Goal: Find specific page/section: Find specific page/section

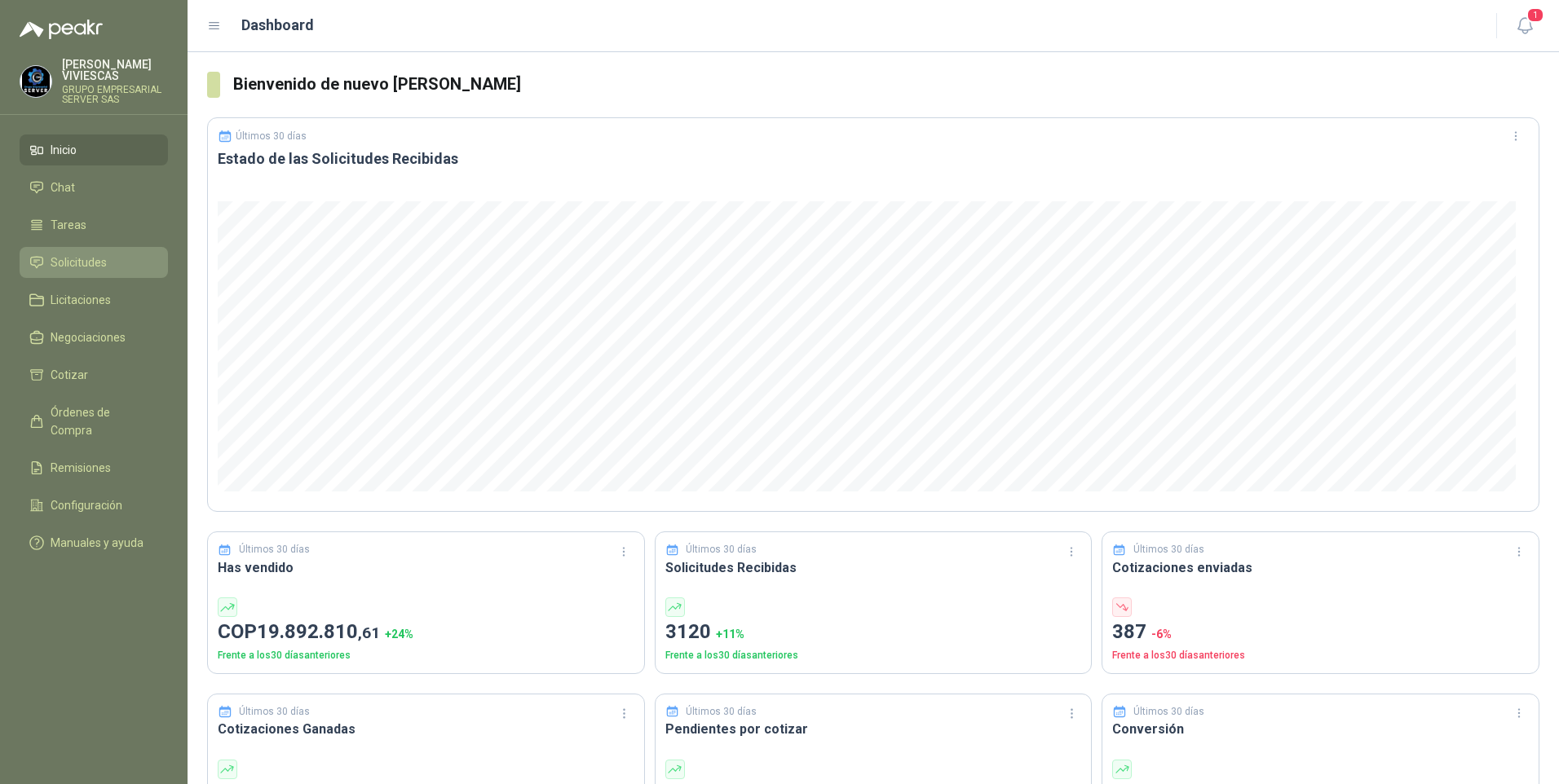
click at [85, 266] on span "Solicitudes" at bounding box center [78, 262] width 56 height 18
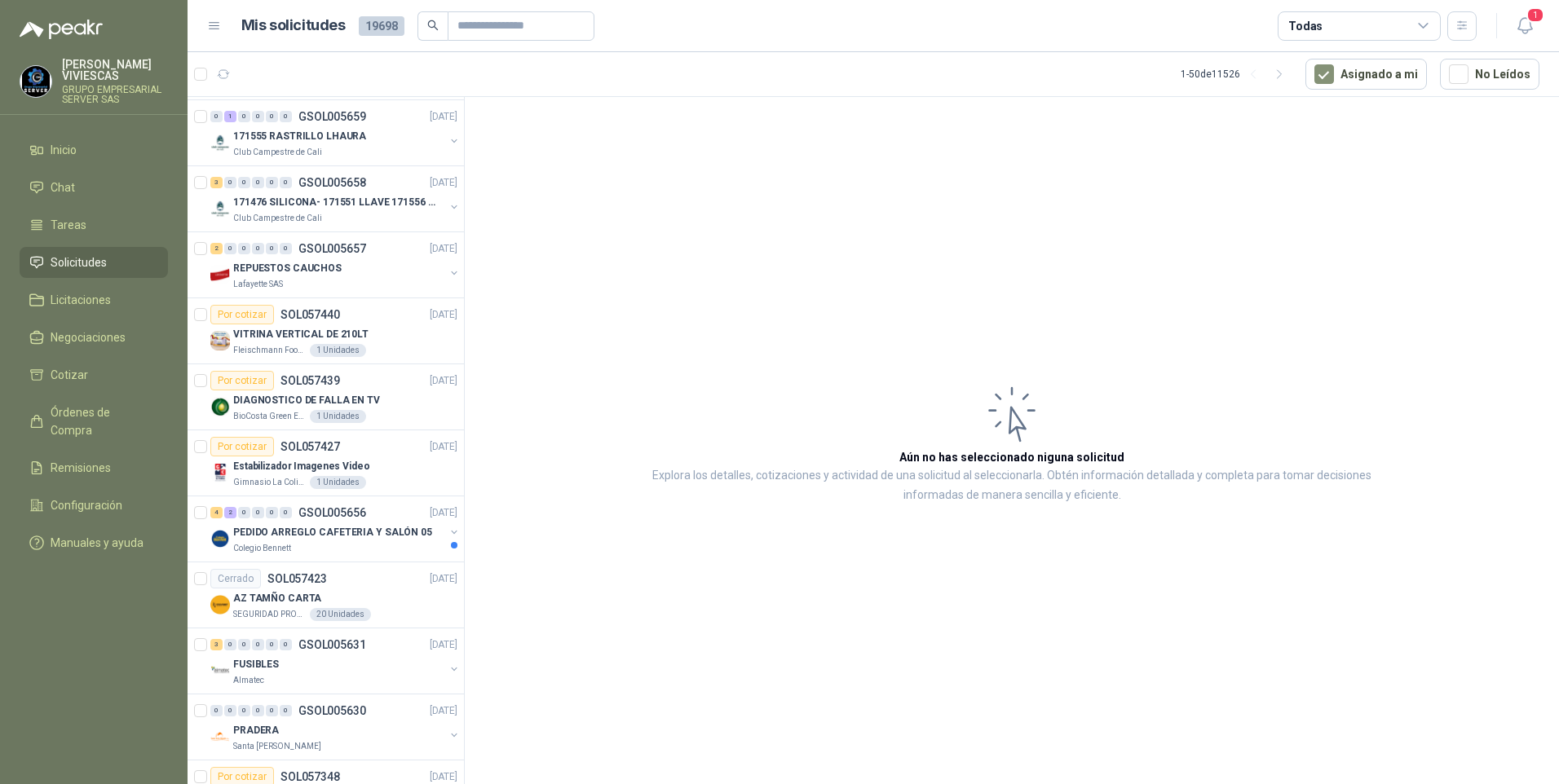
scroll to position [2609, 0]
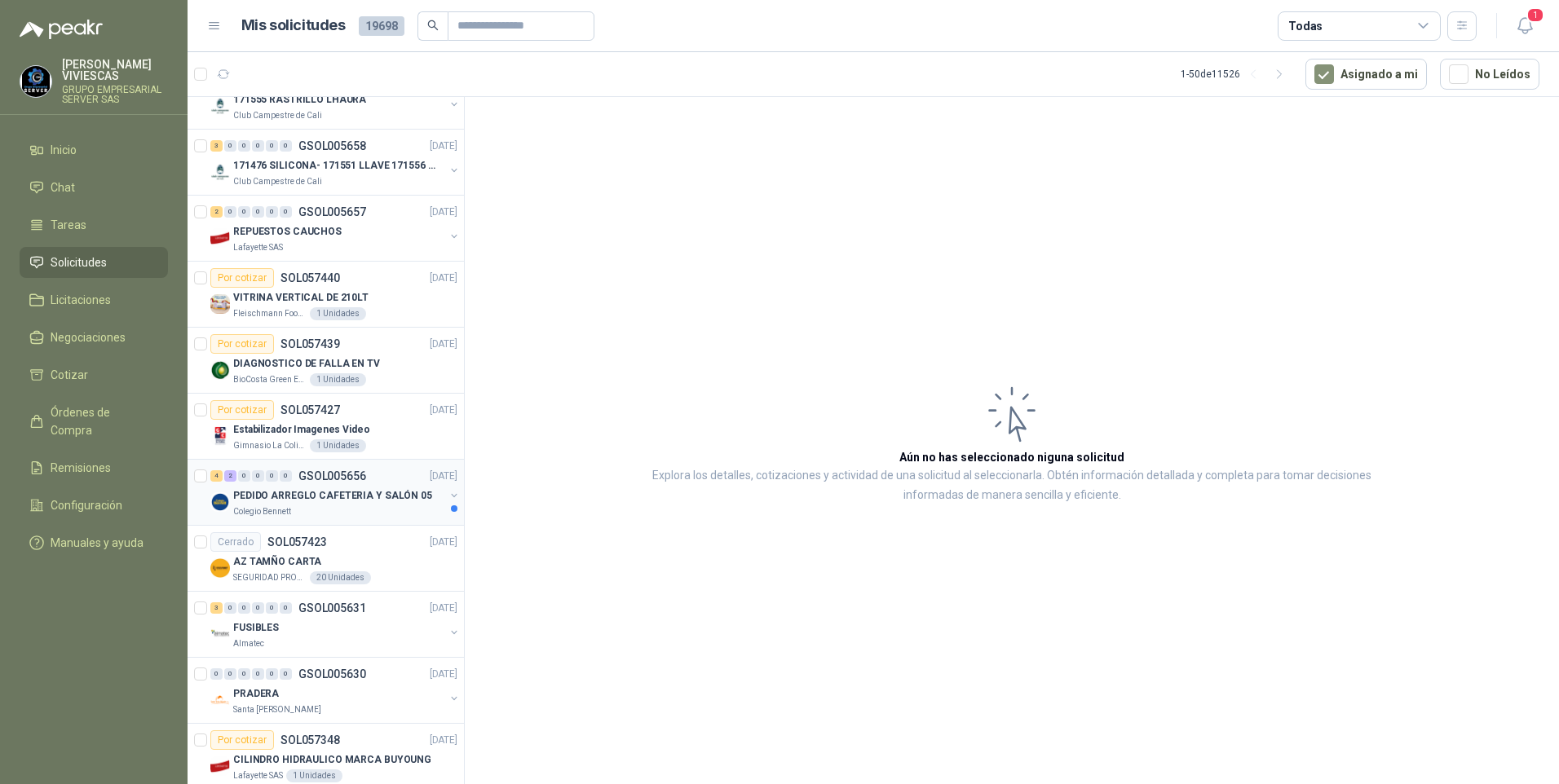
click at [283, 493] on p "PEDIDO ARREGLO CAFETERIA Y SALÓN 05" at bounding box center [332, 496] width 199 height 15
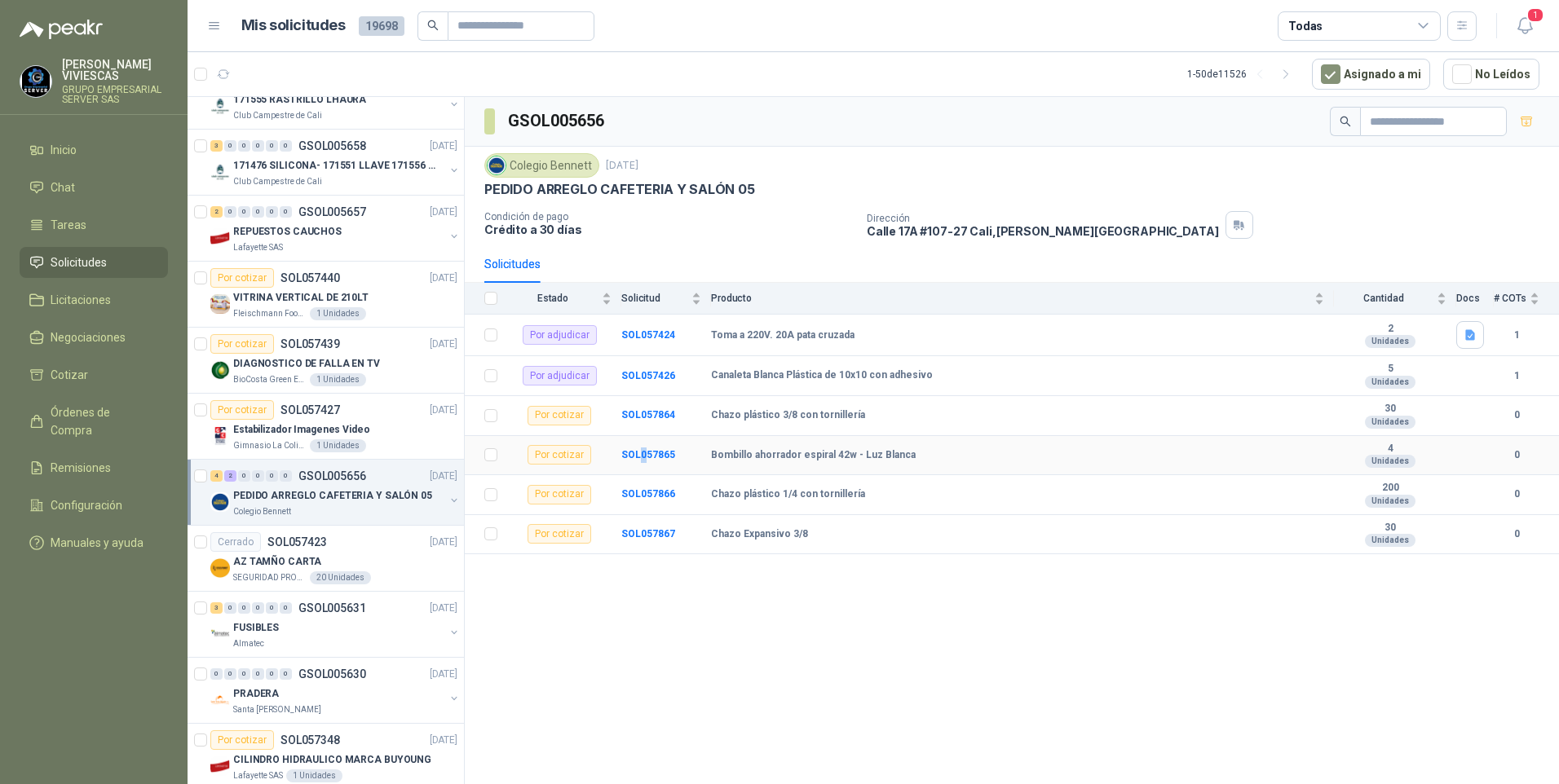
click at [641, 463] on td "SOL057865" at bounding box center [666, 456] width 89 height 40
drag, startPoint x: 845, startPoint y: 721, endPoint x: 827, endPoint y: 697, distance: 30.0
click at [834, 705] on div "GSOL005656 Colegio Bennett 25 sept, 2025 PEDIDO ARREGLO CAFETERIA Y SALÓN 05 Co…" at bounding box center [1012, 443] width 1095 height 693
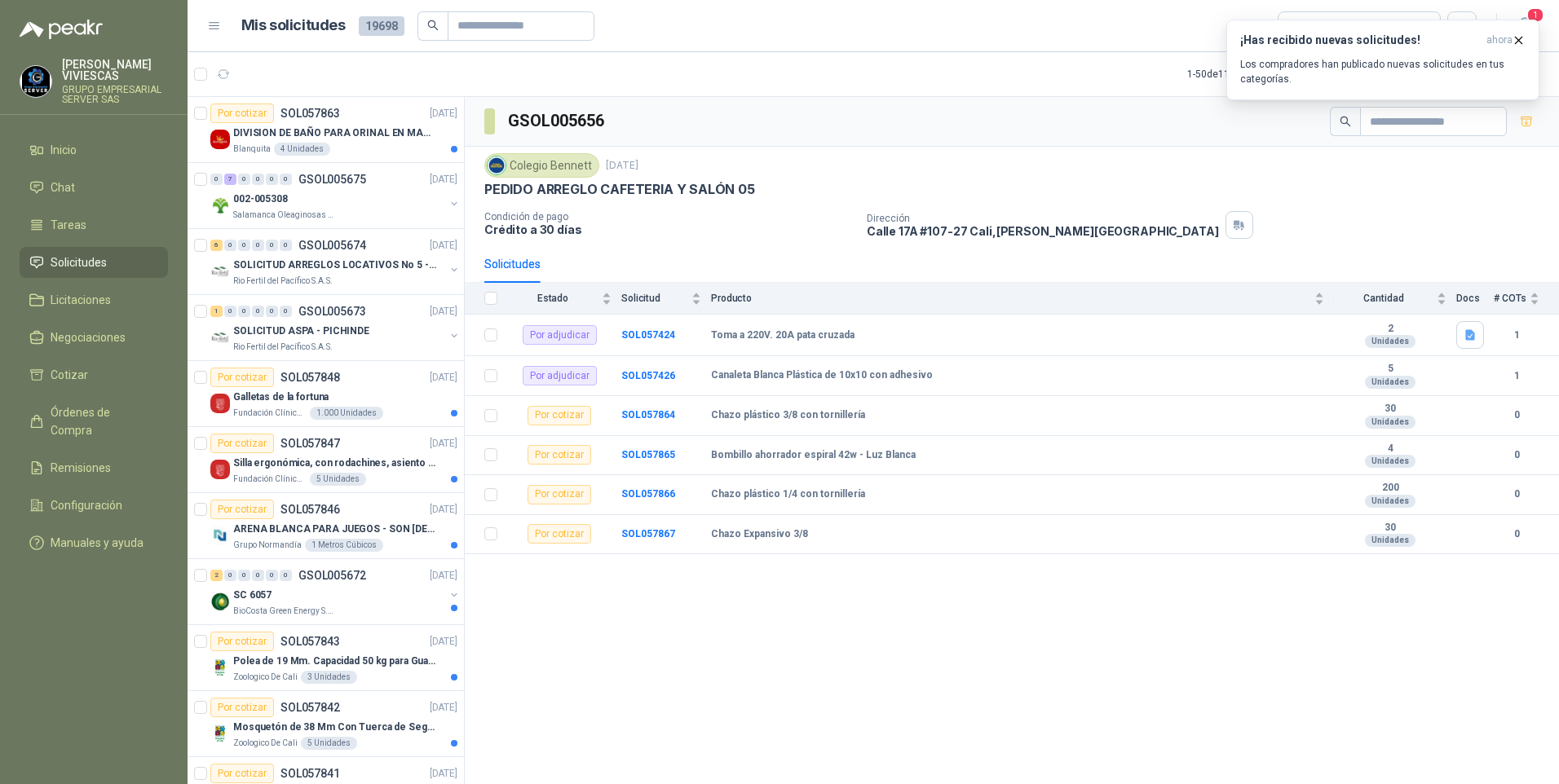
click at [745, 102] on div "GSOL005656" at bounding box center [1012, 122] width 1095 height 49
click at [86, 412] on span "Órdenes de Compra" at bounding box center [101, 421] width 102 height 36
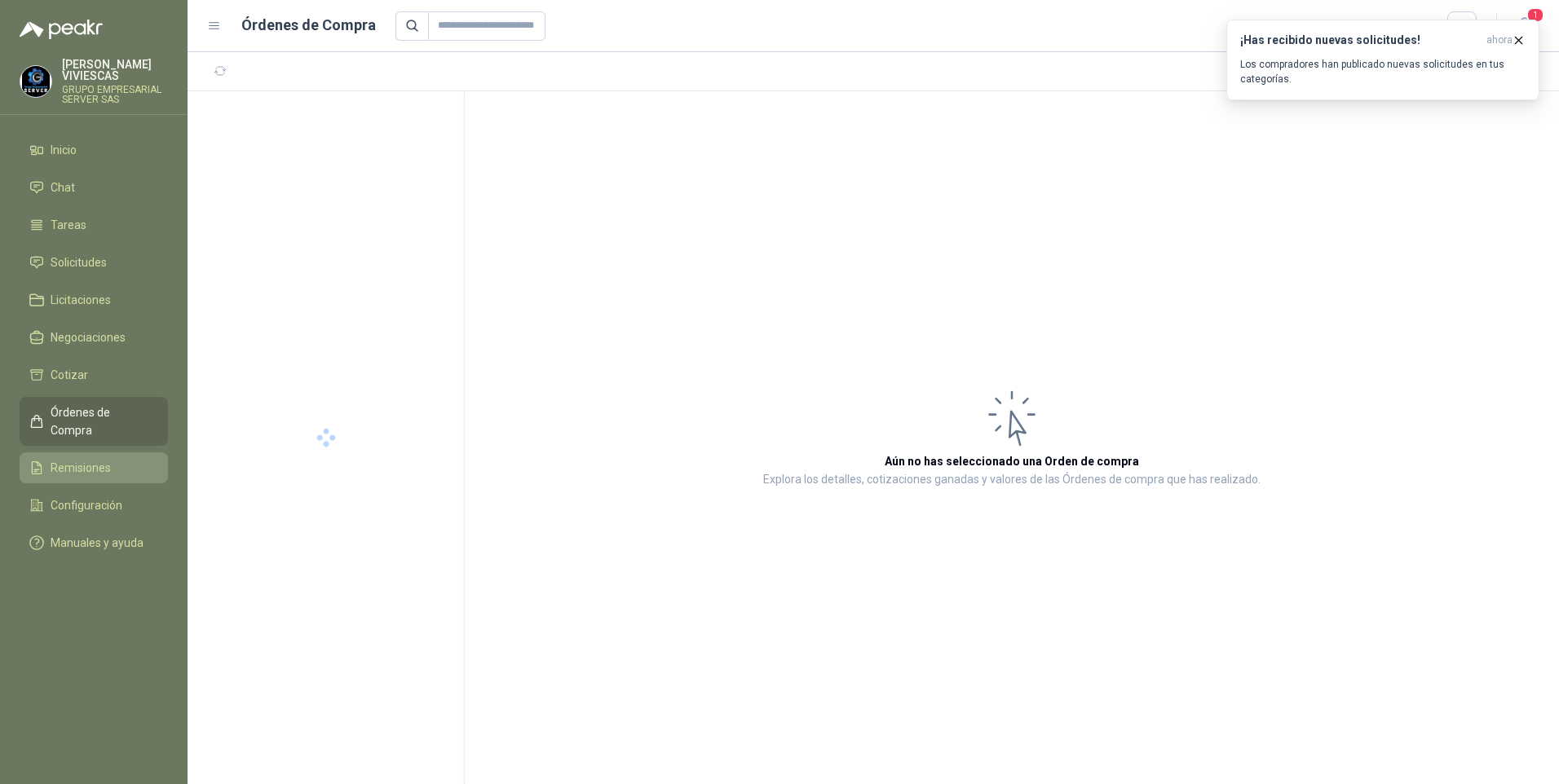
click at [71, 459] on span "Remisiones" at bounding box center [80, 467] width 60 height 18
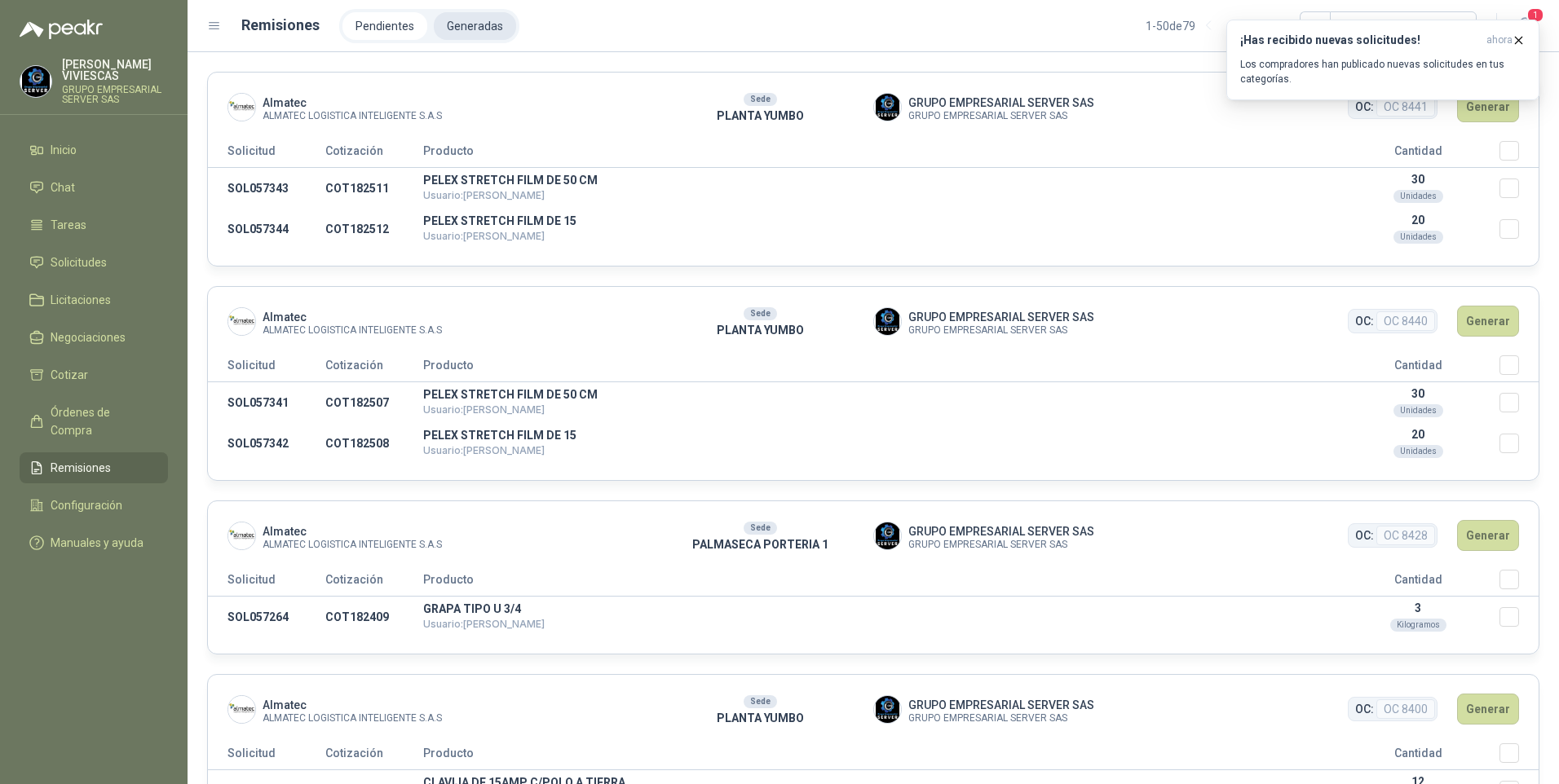
click at [464, 22] on li "Generadas" at bounding box center [475, 26] width 83 height 28
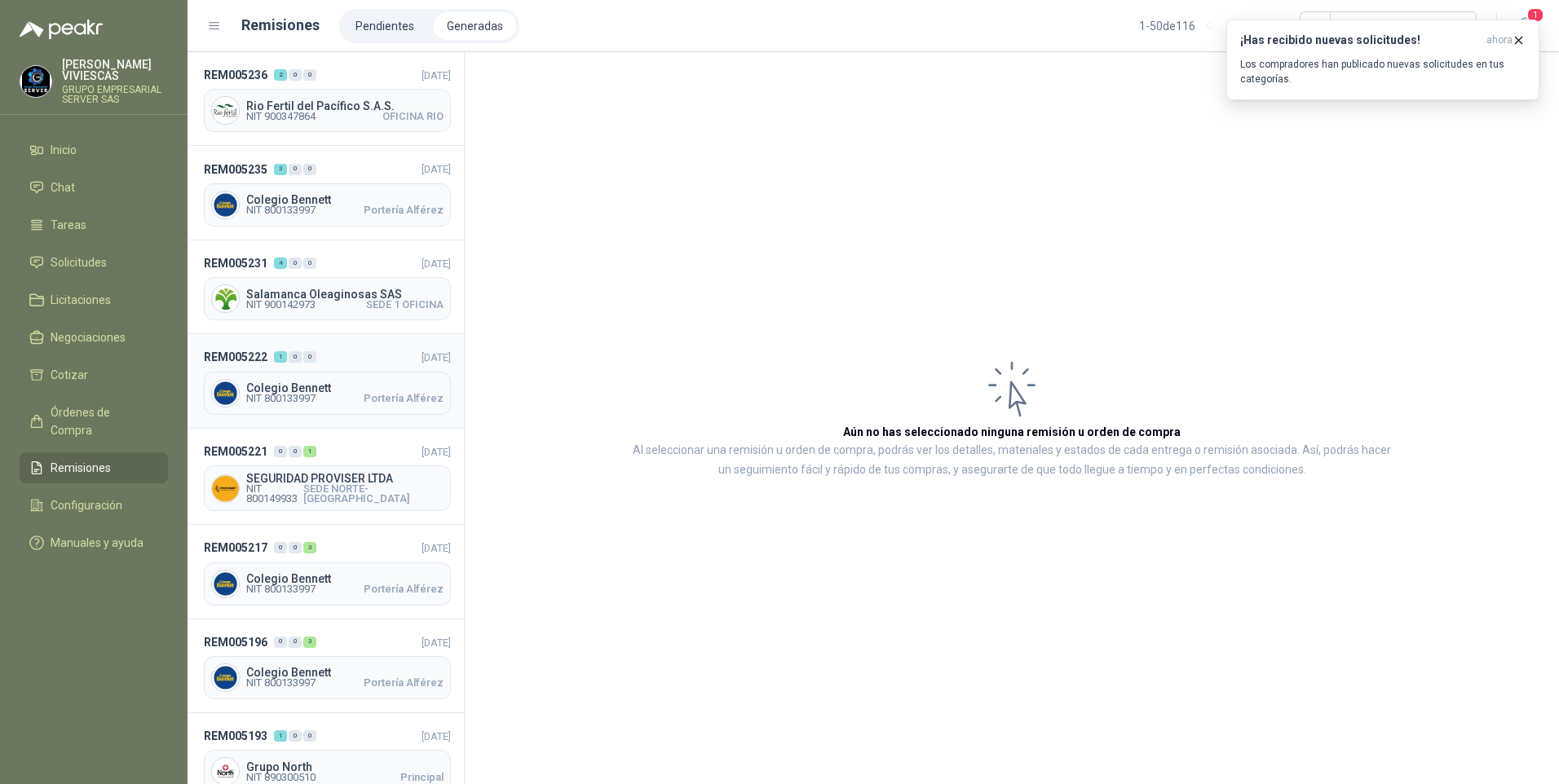
click at [287, 402] on span "NIT 800133997" at bounding box center [281, 399] width 69 height 10
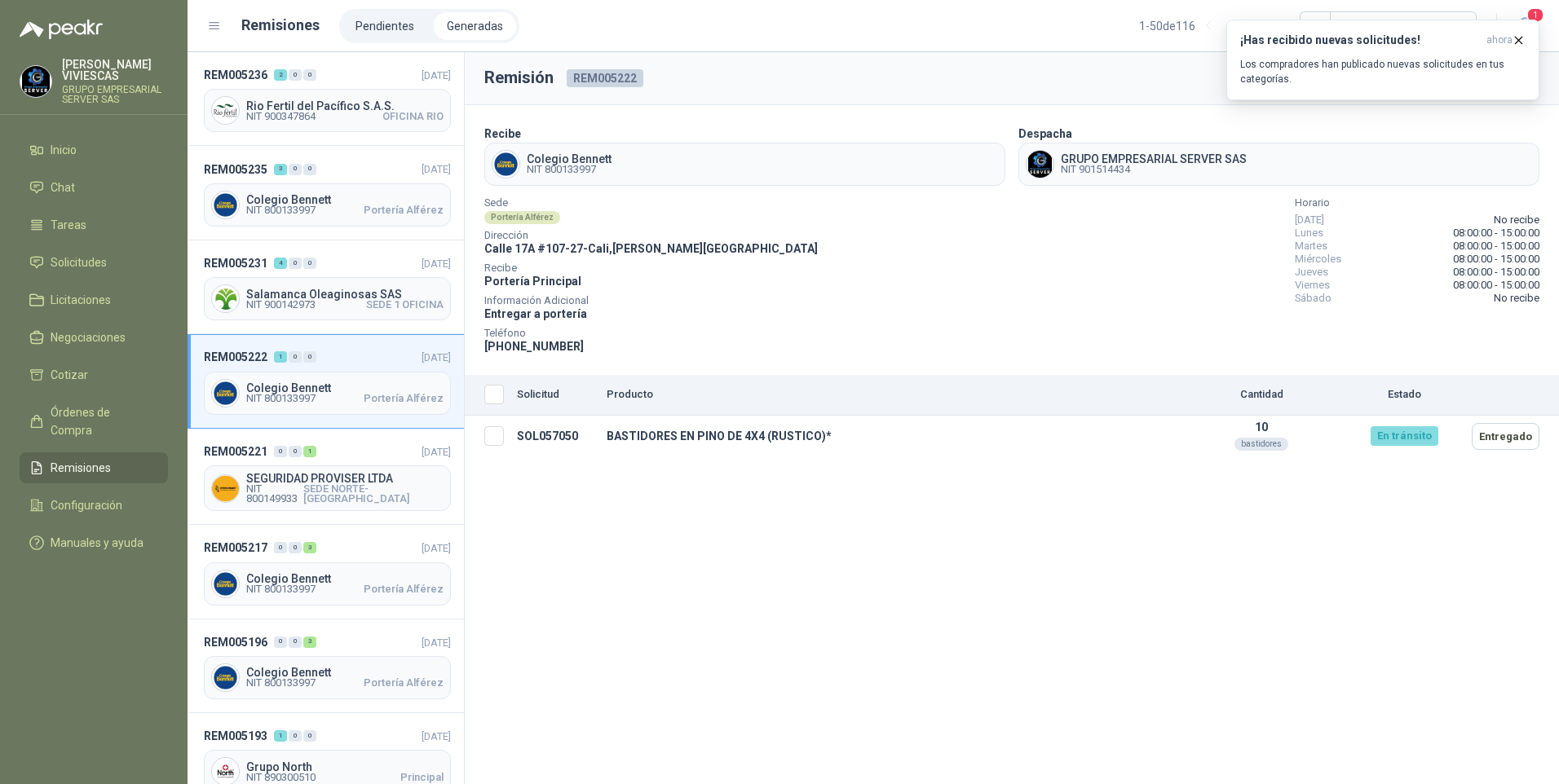
drag, startPoint x: 1520, startPoint y: 43, endPoint x: 1391, endPoint y: 182, distance: 189.6
click at [1520, 42] on icon "button" at bounding box center [1518, 40] width 14 height 14
click at [1517, 88] on button "Descargar" at bounding box center [1493, 78] width 94 height 32
click at [627, 655] on div "Remisión REM005222 Descargar Recibe Colegio Bennett NIT 800133997 Despacha GRUP…" at bounding box center [1012, 418] width 1095 height 732
click at [310, 209] on span "NIT 800133997" at bounding box center [281, 210] width 69 height 10
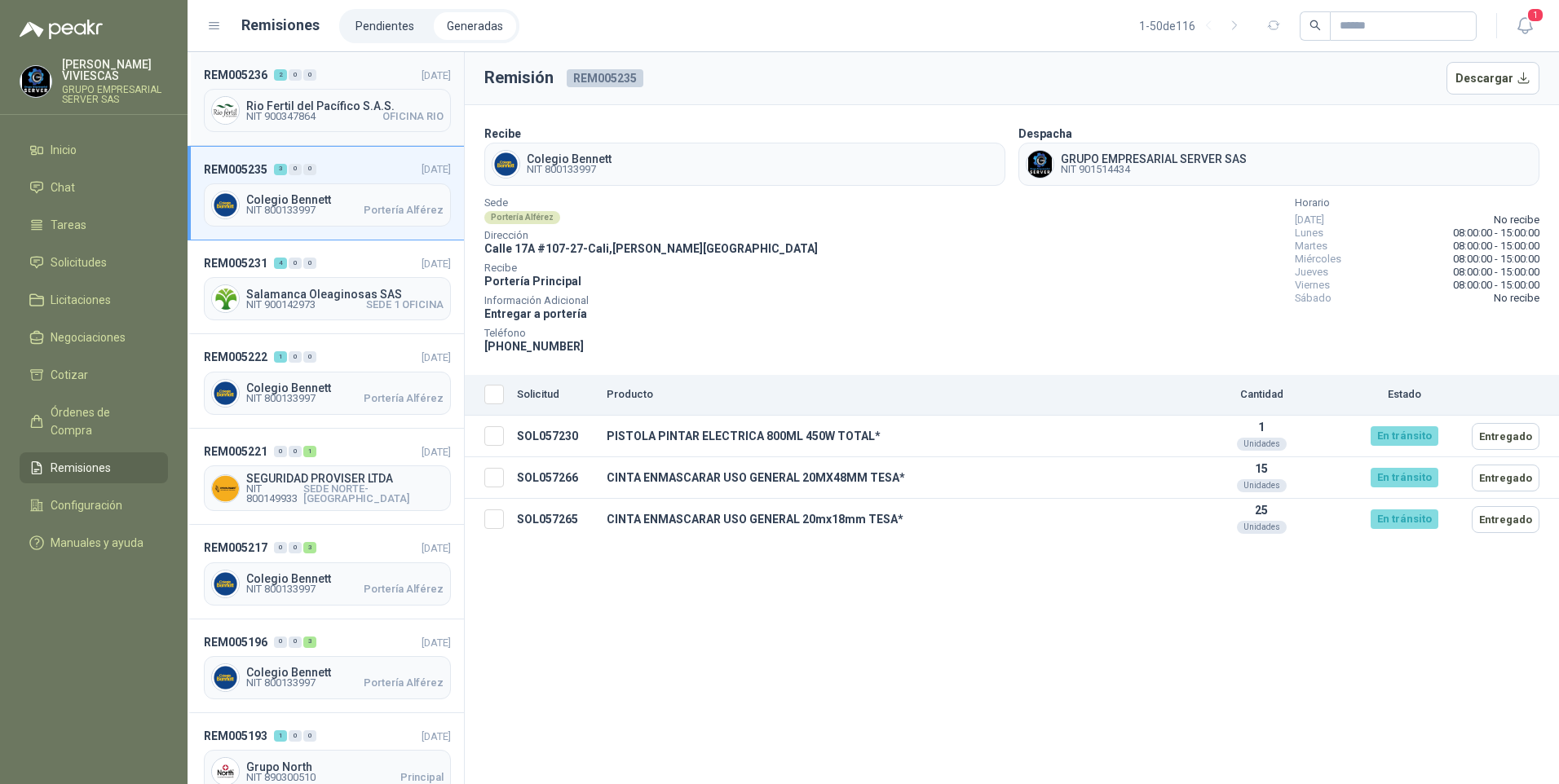
click at [330, 129] on div "Rio Fertil del Pacífico S.A.S. NIT 900347864 OFICINA RIO" at bounding box center [327, 109] width 247 height 43
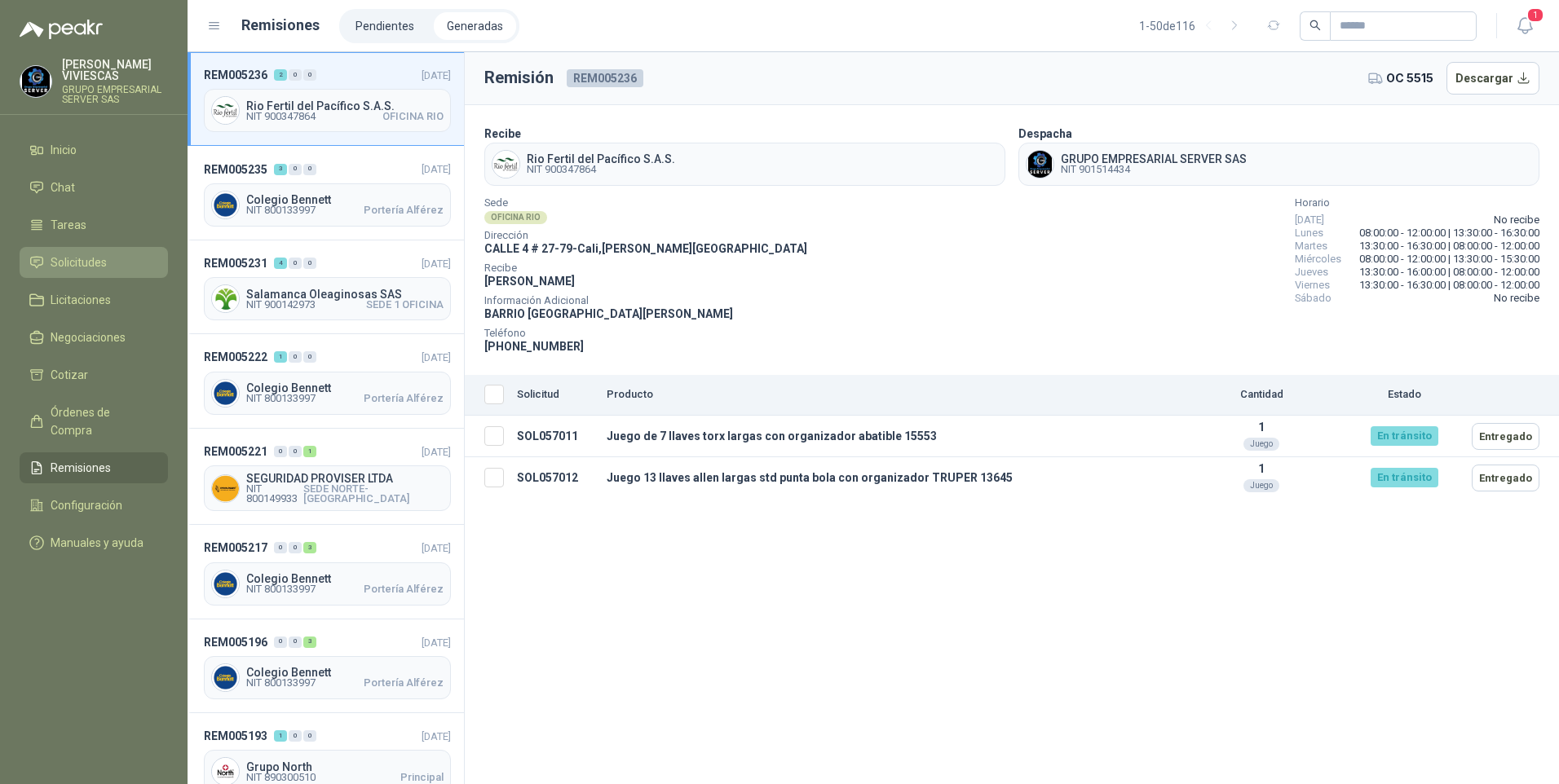
click at [79, 254] on span "Solicitudes" at bounding box center [78, 262] width 56 height 18
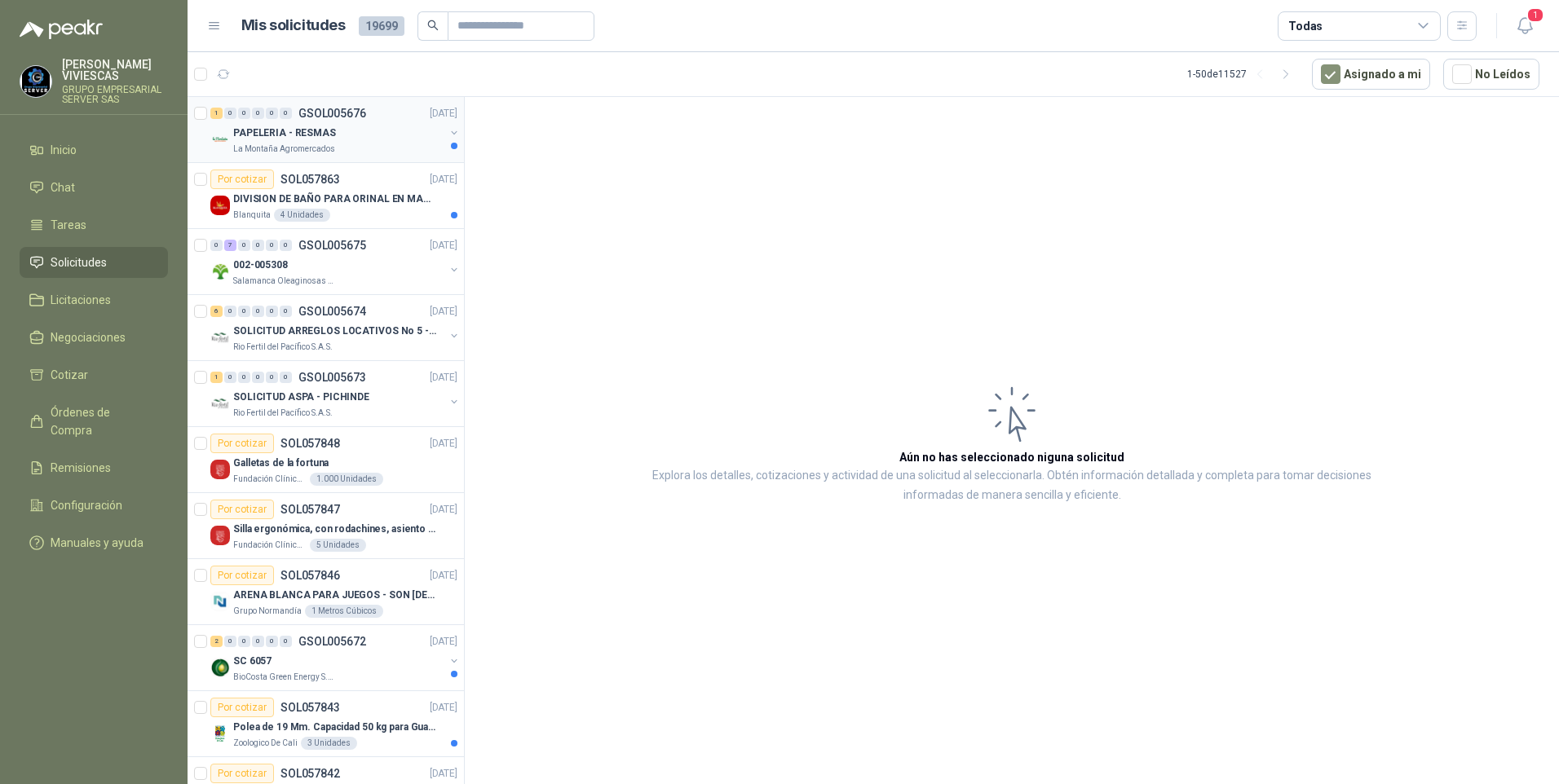
click at [326, 131] on p "PAPELERIA - RESMAS" at bounding box center [285, 133] width 103 height 15
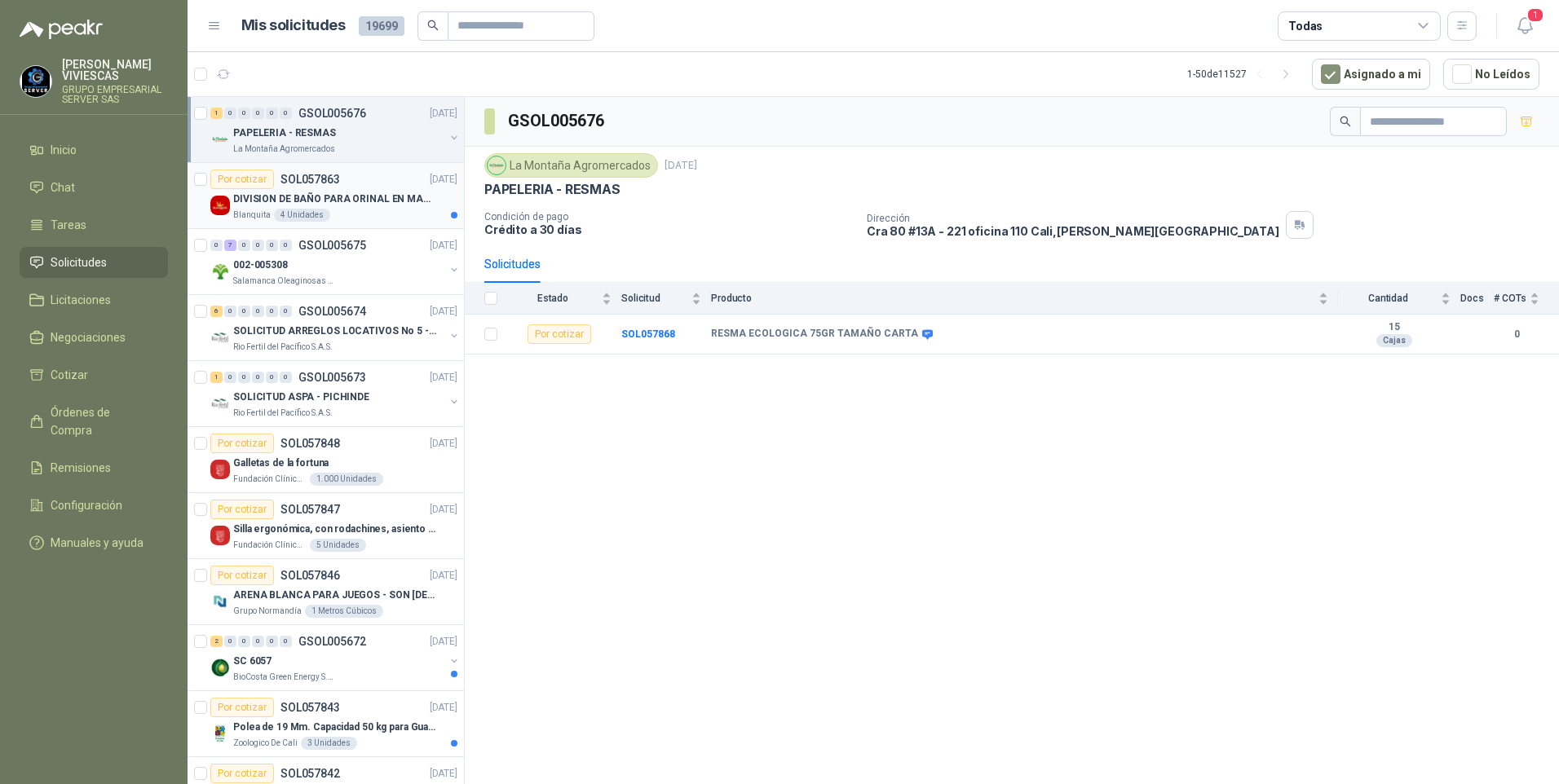
click at [358, 214] on div "Blanquita 4 Unidades" at bounding box center [345, 215] width 225 height 13
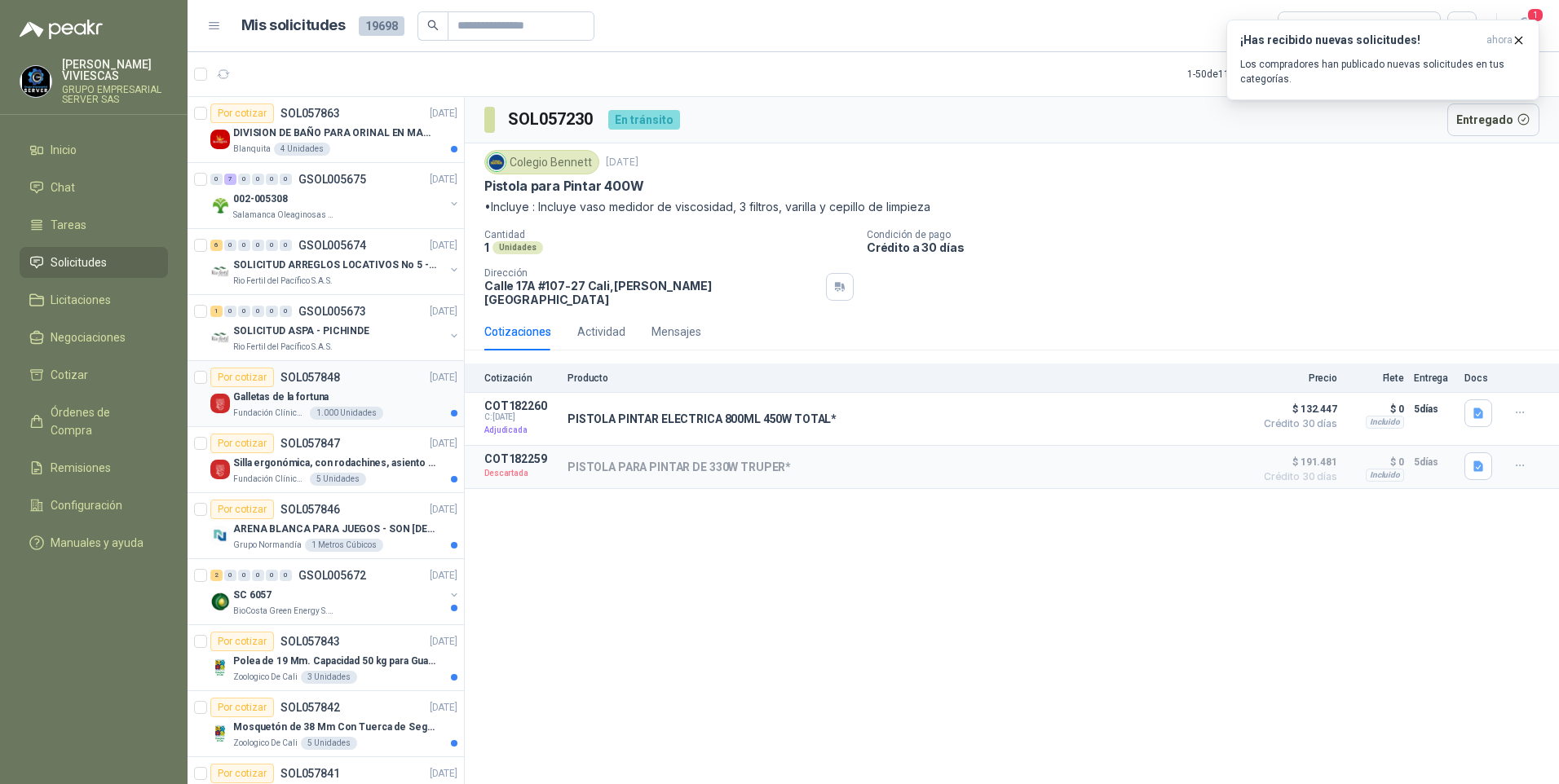
click at [270, 396] on p "Galletas de la fortuna" at bounding box center [281, 398] width 95 height 15
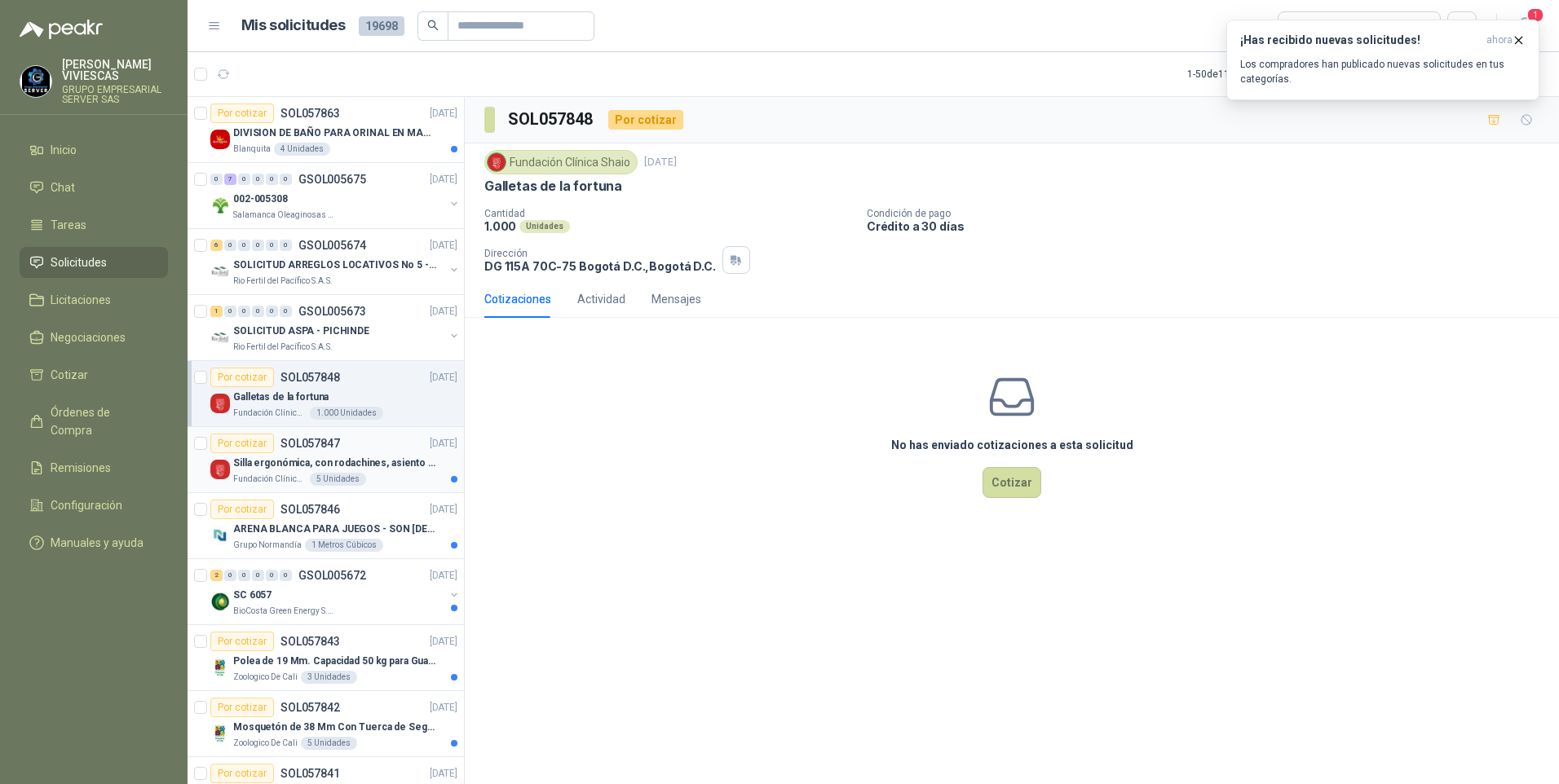
click at [277, 463] on p "Silla ergonómica, con rodachines, asiento ajustable en altura, espaldar alto," at bounding box center [334, 463] width 203 height 15
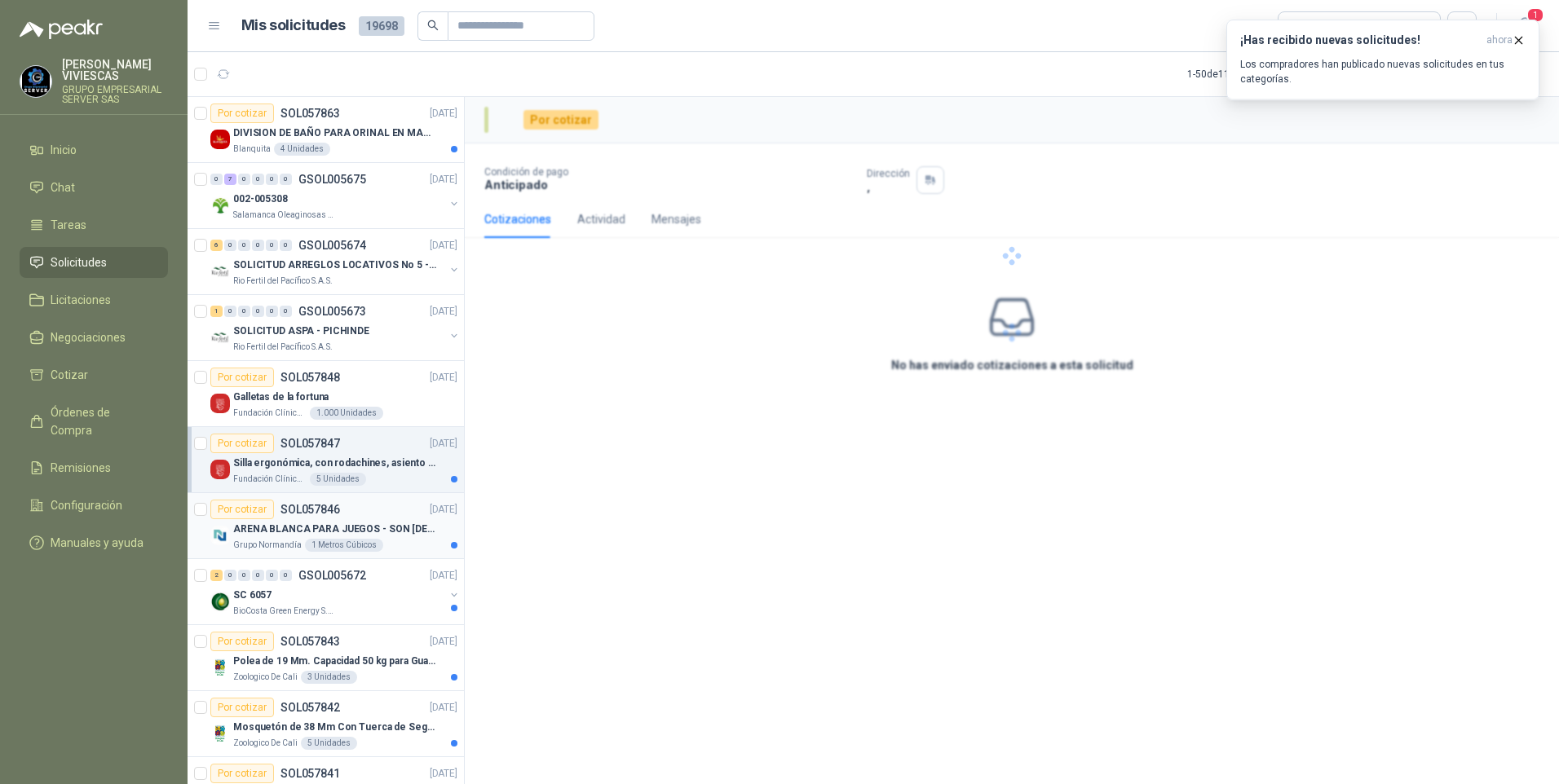
click at [272, 529] on p "ARENA BLANCA PARA JUEGOS - SON [DEMOGRAPHIC_DATA].31 METROS CUBICOS" at bounding box center [334, 529] width 203 height 15
